Goal: Information Seeking & Learning: Learn about a topic

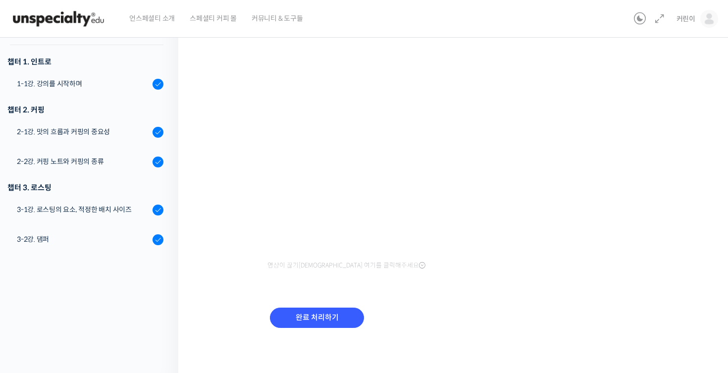
scroll to position [359, 0]
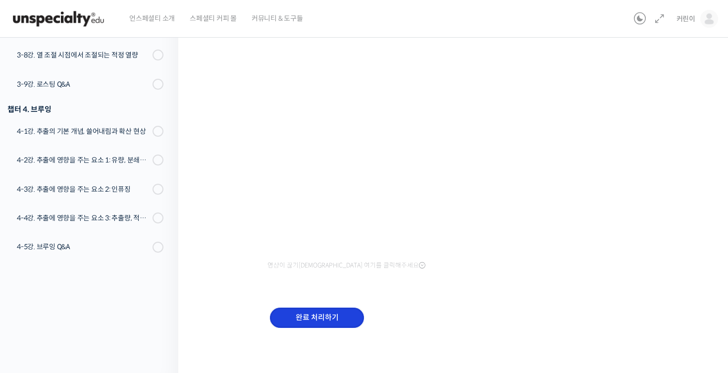
click at [342, 320] on input "완료 처리하기" at bounding box center [317, 318] width 94 height 20
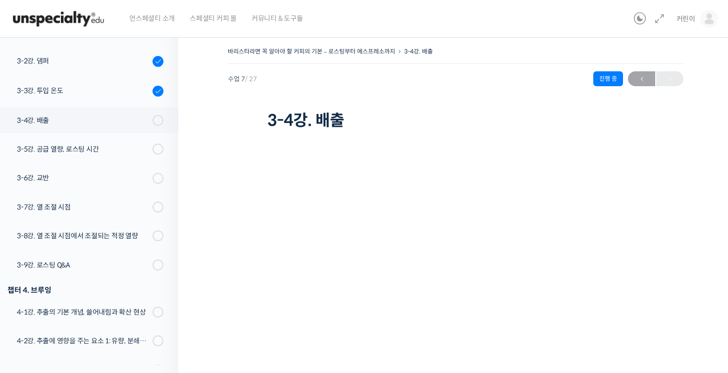
scroll to position [76, 0]
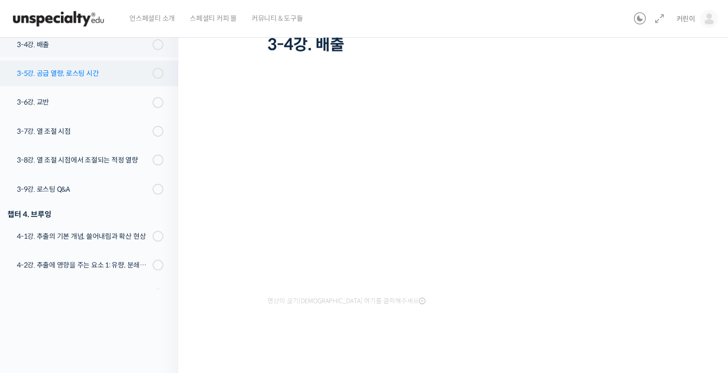
click at [119, 68] on div "3-5강. 공급 열량, 로스팅 시간" at bounding box center [83, 73] width 133 height 11
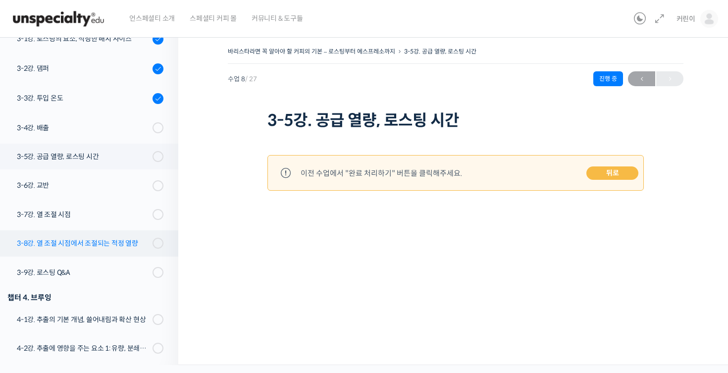
scroll to position [281, 0]
click at [137, 126] on div "3-4강. 배출" at bounding box center [83, 128] width 133 height 11
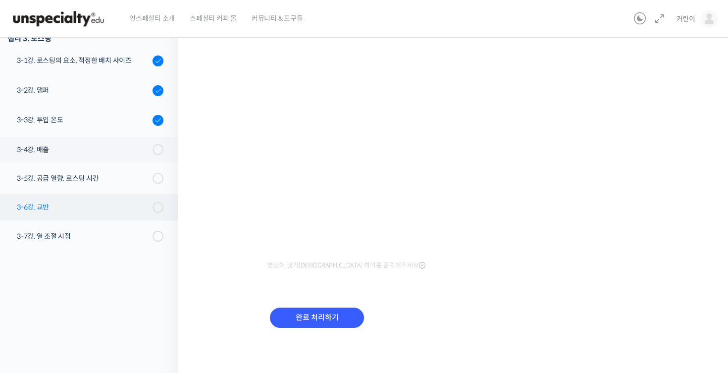
scroll to position [148, 0]
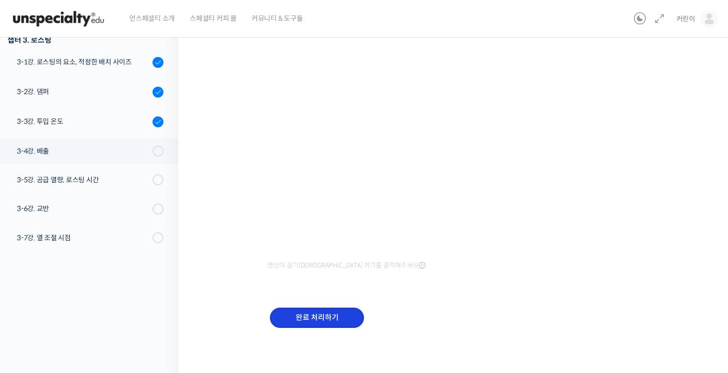
click at [296, 313] on input "완료 처리하기" at bounding box center [317, 318] width 94 height 20
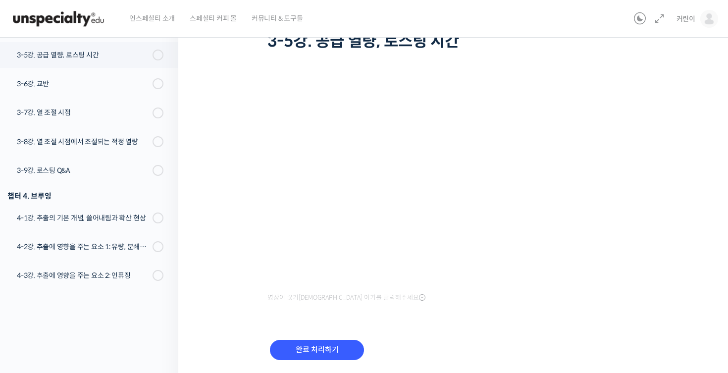
scroll to position [111, 0]
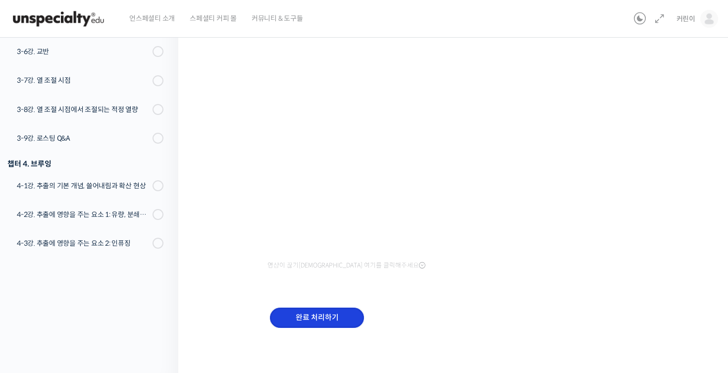
click at [306, 314] on input "완료 처리하기" at bounding box center [317, 318] width 94 height 20
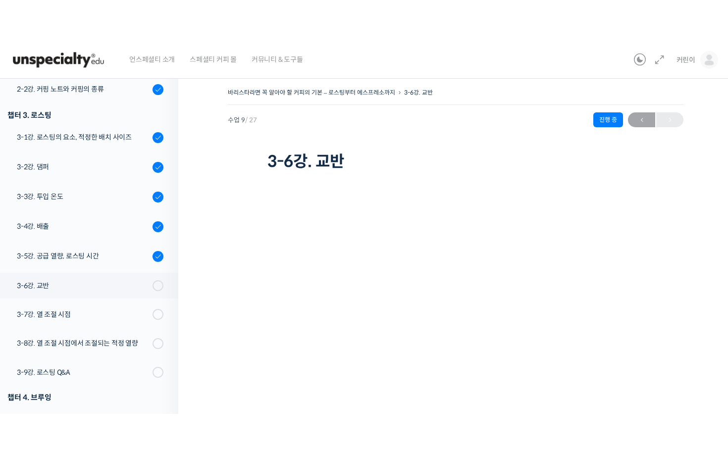
scroll to position [217, 0]
